Goal: Task Accomplishment & Management: Manage account settings

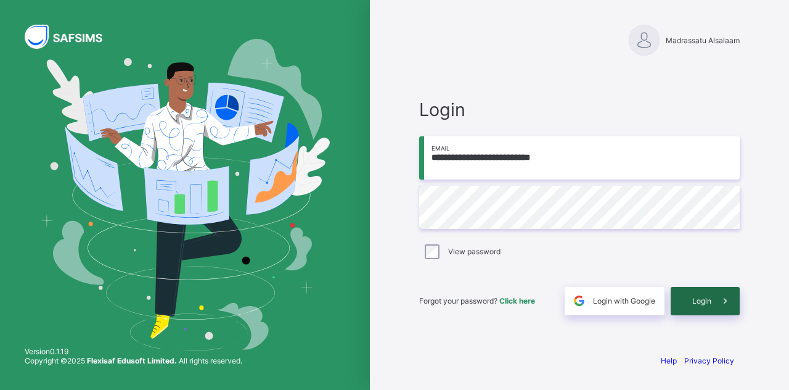
click at [704, 305] on span "Login" at bounding box center [702, 300] width 19 height 9
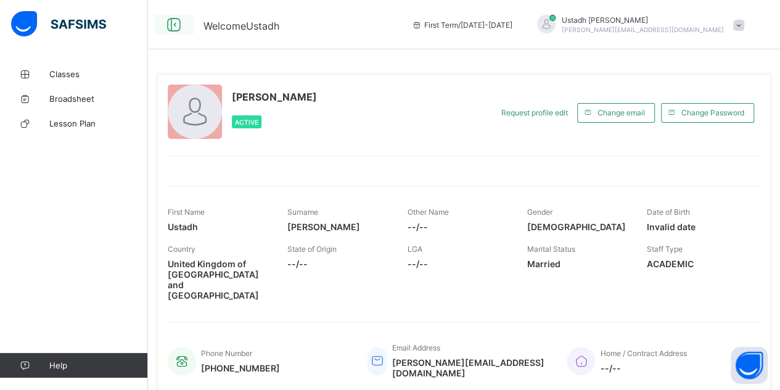
click at [168, 27] on icon at bounding box center [173, 25] width 21 height 18
